Goal: Task Accomplishment & Management: Manage account settings

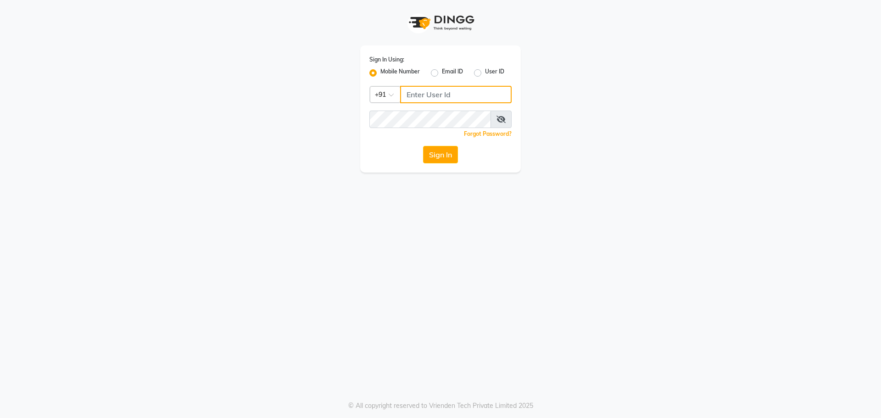
click at [435, 97] on input "Username" at bounding box center [456, 94] width 112 height 17
click at [455, 93] on input "9059811762" at bounding box center [456, 94] width 112 height 17
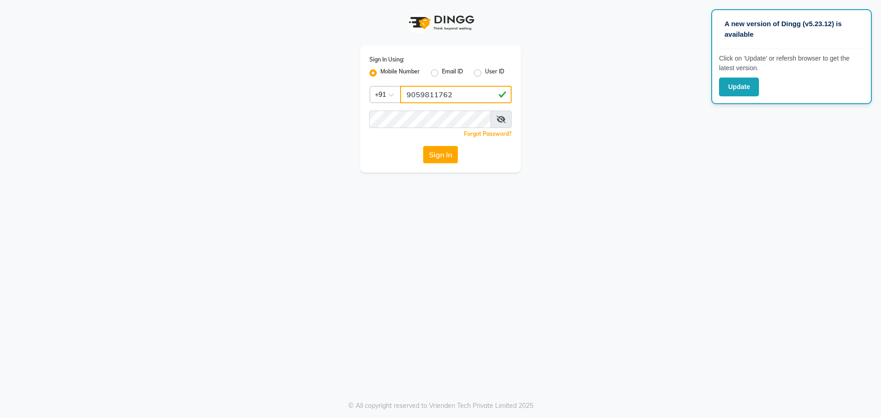
click at [455, 93] on input "9059811762" at bounding box center [456, 94] width 112 height 17
drag, startPoint x: 455, startPoint y: 93, endPoint x: 392, endPoint y: 107, distance: 64.1
click at [392, 107] on div "Sign In Using: Mobile Number Email ID User ID Country Code × [PHONE_NUMBER] Rem…" at bounding box center [440, 108] width 161 height 127
type input "9059811762"
click at [423, 146] on button "Sign In" at bounding box center [440, 154] width 35 height 17
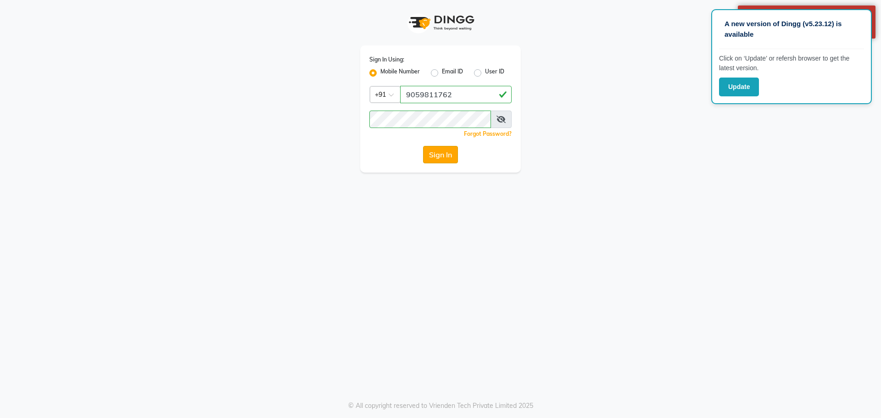
click at [433, 156] on button "Sign In" at bounding box center [440, 154] width 35 height 17
click at [815, 177] on div "A new version of Dingg (v5.23.12) is available Click on ‘Update’ or refersh bro…" at bounding box center [440, 209] width 881 height 418
click at [747, 82] on button "Update" at bounding box center [739, 87] width 40 height 19
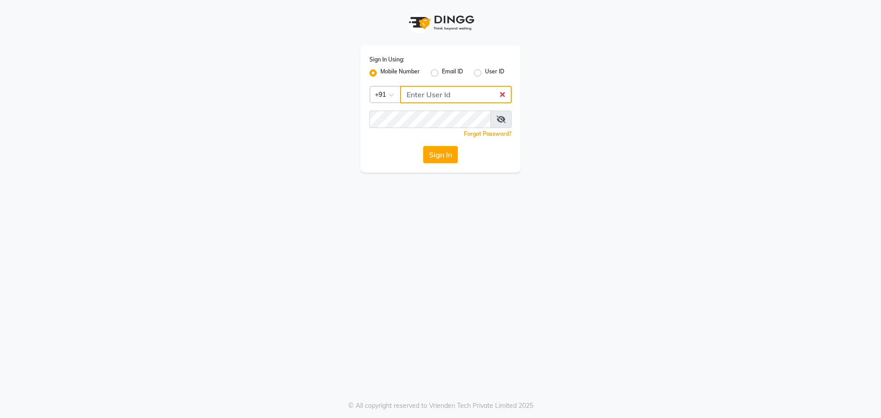
click at [476, 91] on input "Username" at bounding box center [456, 94] width 112 height 17
click at [478, 96] on input "9059811762" at bounding box center [456, 94] width 112 height 17
drag, startPoint x: 478, startPoint y: 96, endPoint x: 442, endPoint y: 101, distance: 37.1
click at [442, 101] on input "9059811762" at bounding box center [456, 94] width 112 height 17
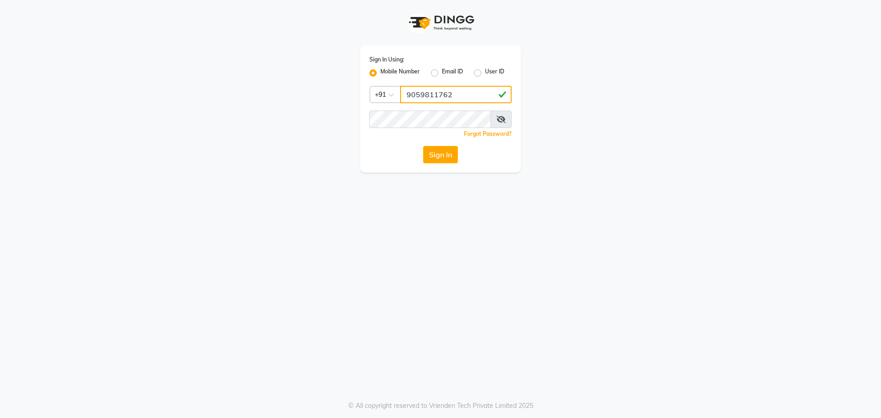
type input "9059811762"
click at [445, 154] on button "Sign In" at bounding box center [440, 154] width 35 height 17
click at [485, 76] on label "User ID" at bounding box center [494, 72] width 19 height 11
click at [485, 73] on input "User ID" at bounding box center [488, 70] width 6 height 6
radio input "true"
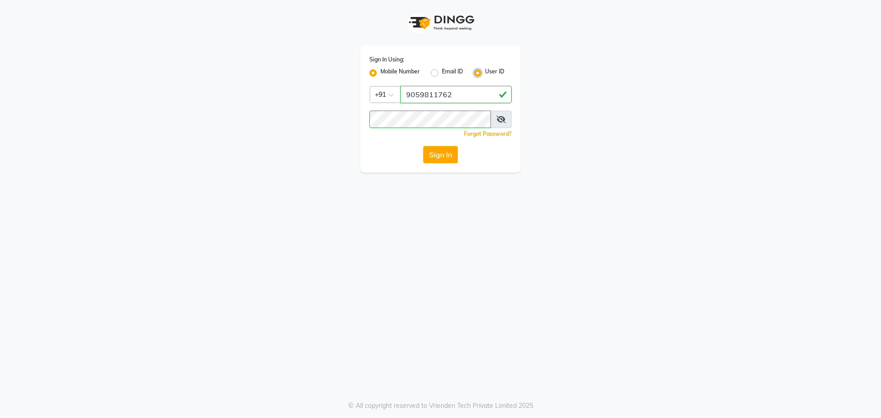
radio input "false"
click at [459, 90] on input "Username" at bounding box center [441, 94] width 142 height 17
paste input "9059811762"
type input "9059811762"
click at [441, 161] on button "Sign In" at bounding box center [440, 154] width 35 height 17
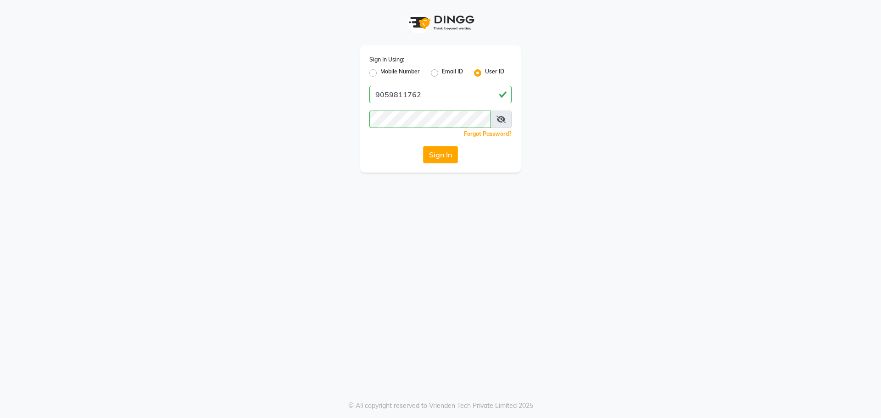
click at [381, 72] on label "Mobile Number" at bounding box center [400, 72] width 39 height 11
click at [381, 72] on input "Mobile Number" at bounding box center [384, 70] width 6 height 6
radio input "true"
radio input "false"
click at [422, 87] on input "Username" at bounding box center [456, 94] width 112 height 17
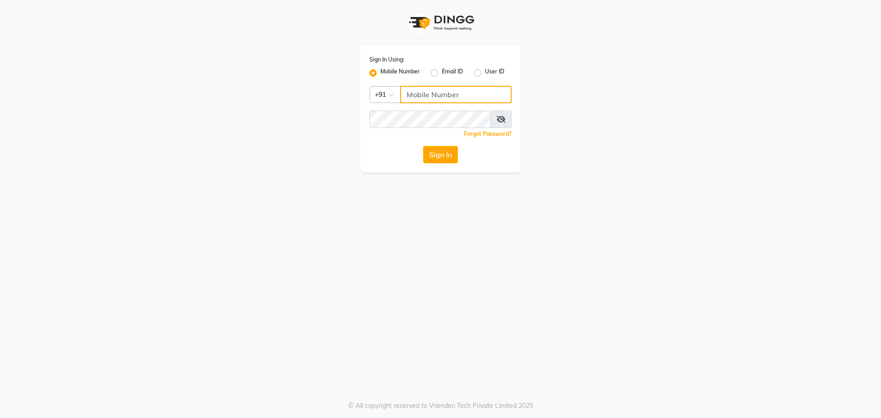
paste input "9059811762"
type input "9059811762"
click at [502, 122] on icon at bounding box center [501, 119] width 9 height 7
click at [436, 156] on button "Sign In" at bounding box center [440, 154] width 35 height 17
click at [442, 152] on button "Sign In" at bounding box center [440, 154] width 35 height 17
